Goal: Transaction & Acquisition: Purchase product/service

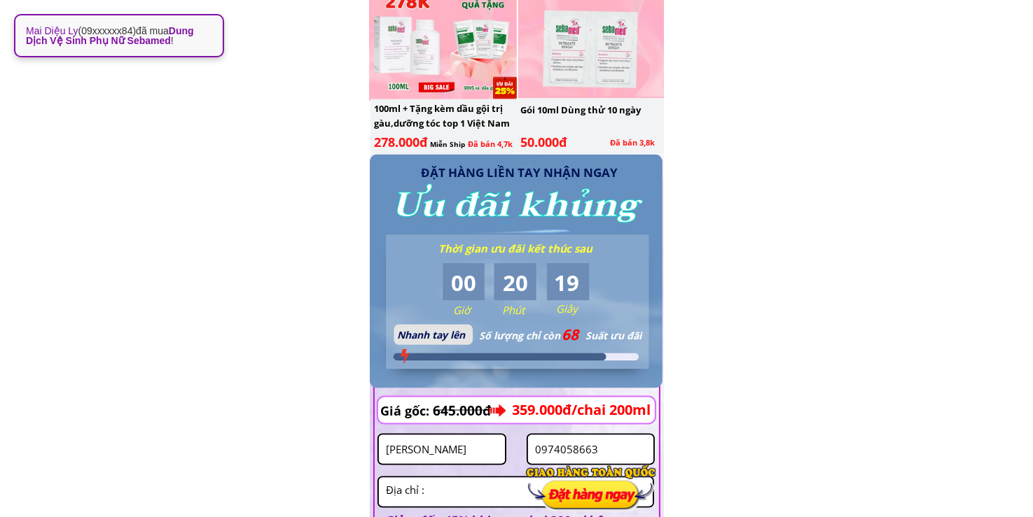
scroll to position [2124, 0]
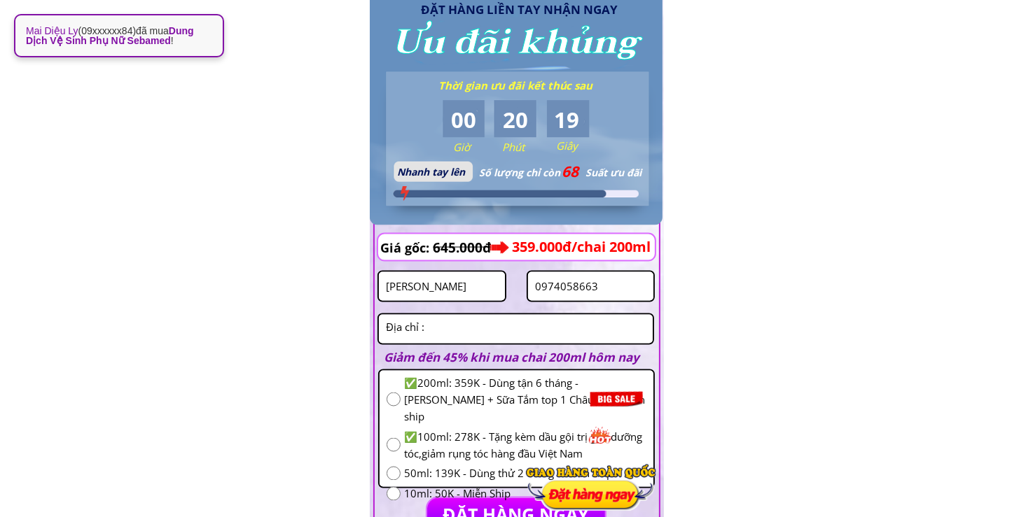
click at [600, 279] on input "0974058663" at bounding box center [590, 286] width 119 height 29
paste input "383315509"
type input "0383315509"
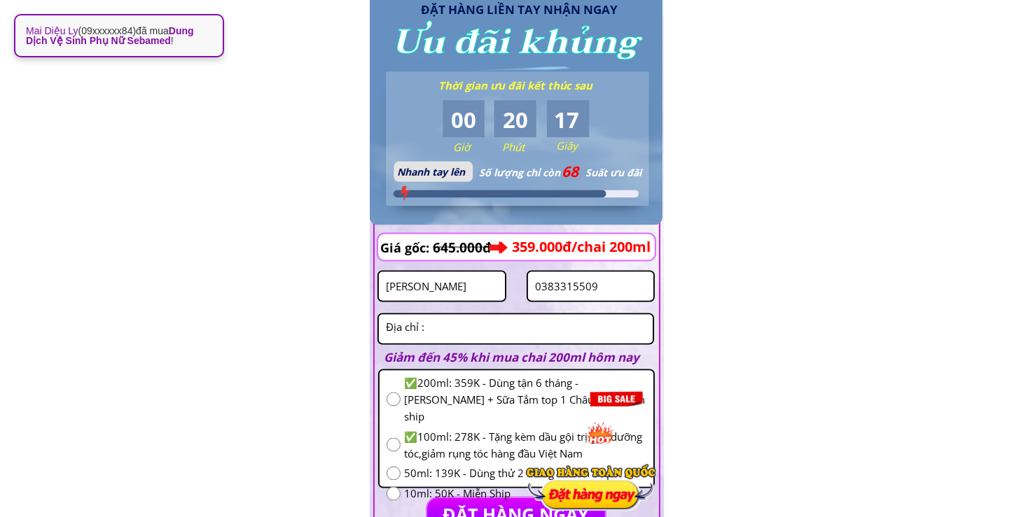
click at [479, 285] on input "[PERSON_NAME]" at bounding box center [441, 286] width 119 height 29
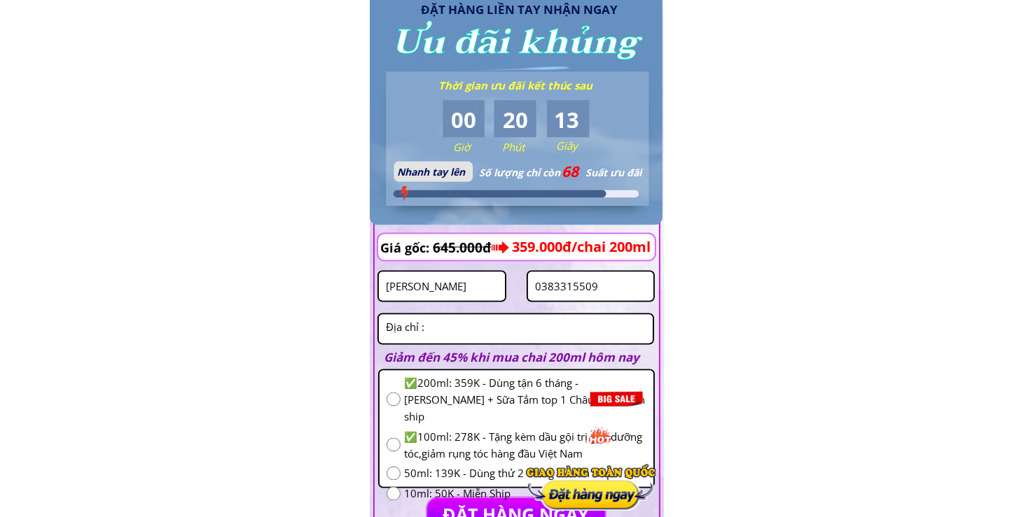
scroll to position [0, 2]
type input "[PERSON_NAME]"
click at [392, 467] on input "radio" at bounding box center [394, 474] width 14 height 14
radio input "true"
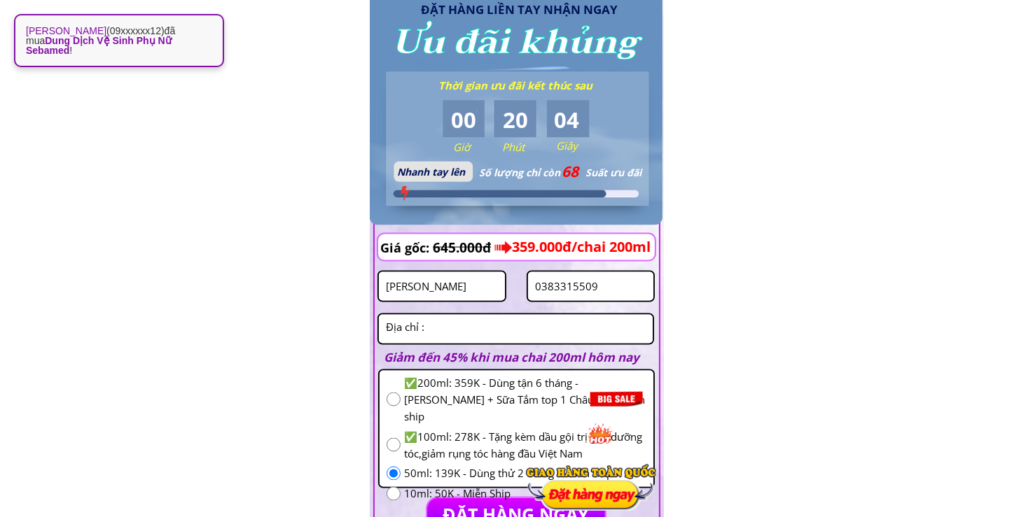
click at [403, 340] on textarea at bounding box center [515, 329] width 267 height 29
type textarea "tv"
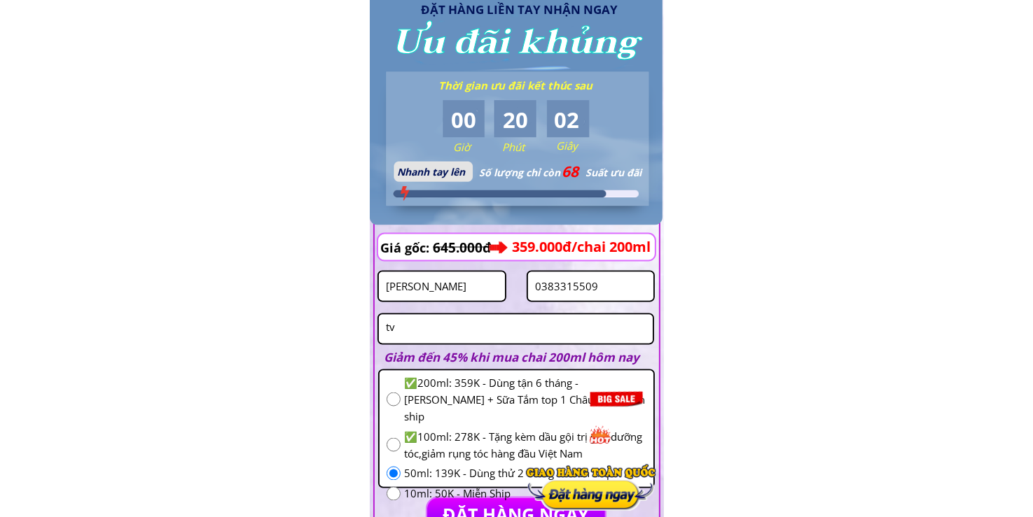
click at [482, 508] on p "ĐẶT HÀNG NGAY" at bounding box center [516, 516] width 179 height 34
